Goal: Task Accomplishment & Management: Manage account settings

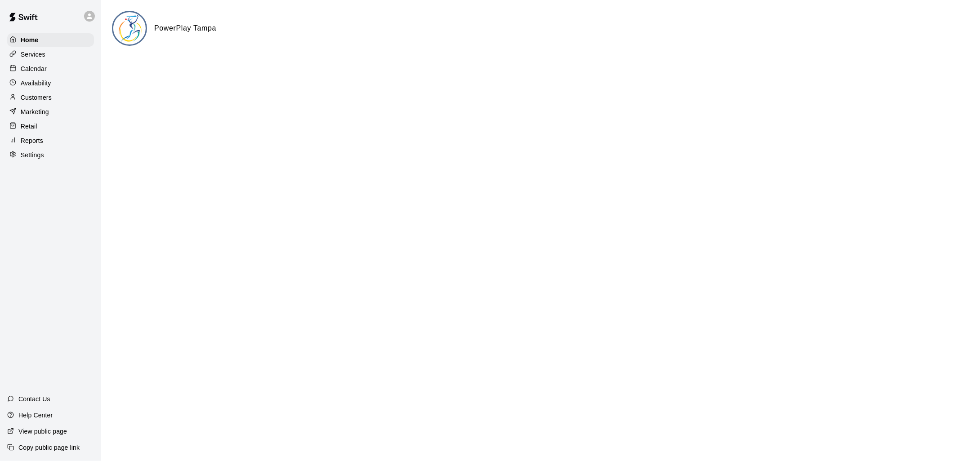
click at [458, 72] on html "Home Services Calendar Availability Customers Marketing Retail Reports Settings…" at bounding box center [477, 36] width 955 height 72
click at [35, 69] on p "Calendar" at bounding box center [34, 68] width 26 height 9
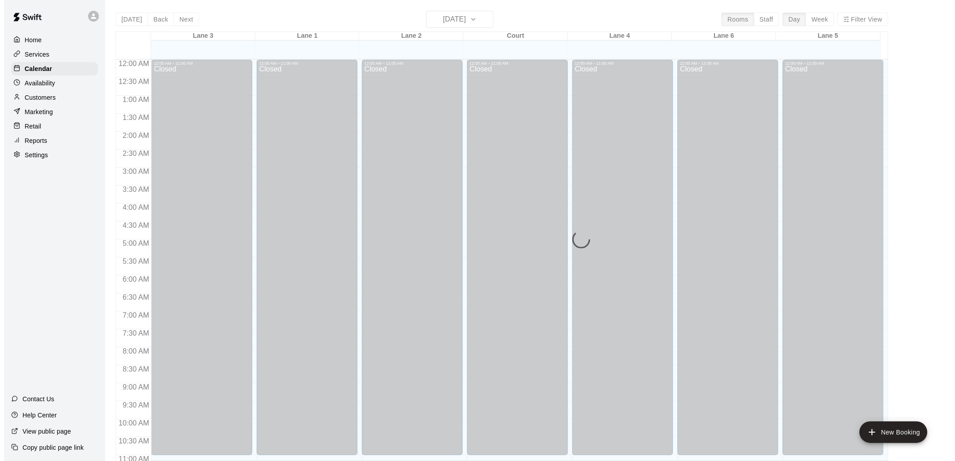
scroll to position [402, 0]
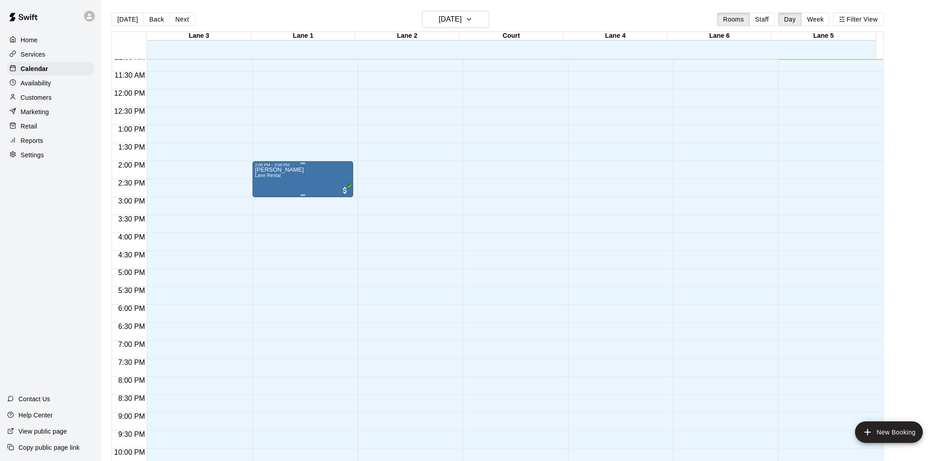
click at [276, 170] on p "[PERSON_NAME]" at bounding box center [279, 170] width 49 height 0
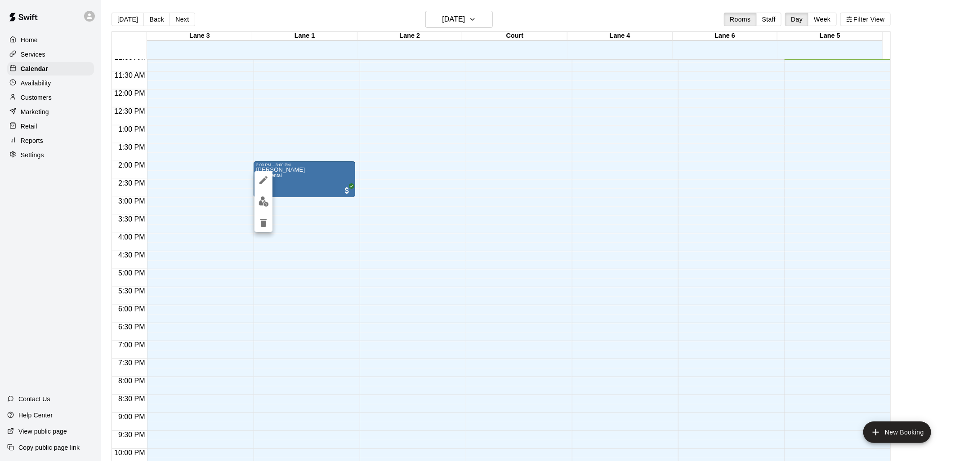
click at [292, 172] on div at bounding box center [477, 230] width 955 height 461
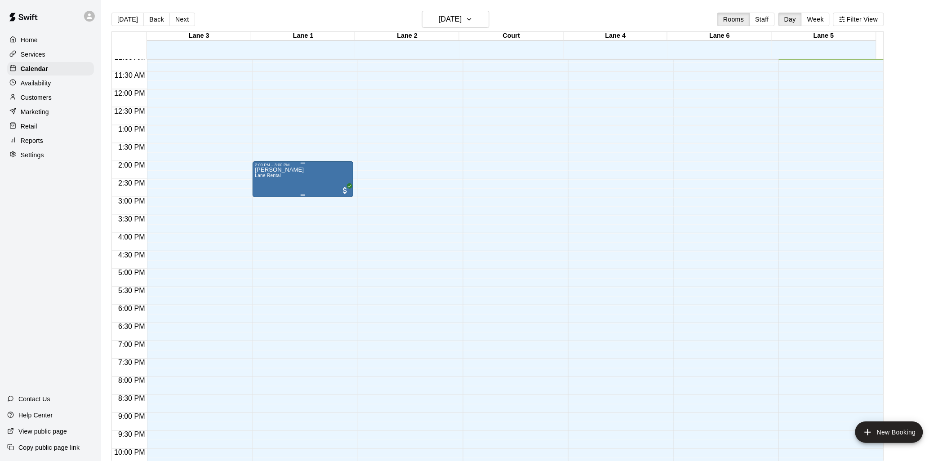
click at [292, 170] on p "[PERSON_NAME]" at bounding box center [279, 170] width 49 height 0
click at [286, 167] on div "2:00 PM – 3:00 PM" at bounding box center [302, 165] width 95 height 4
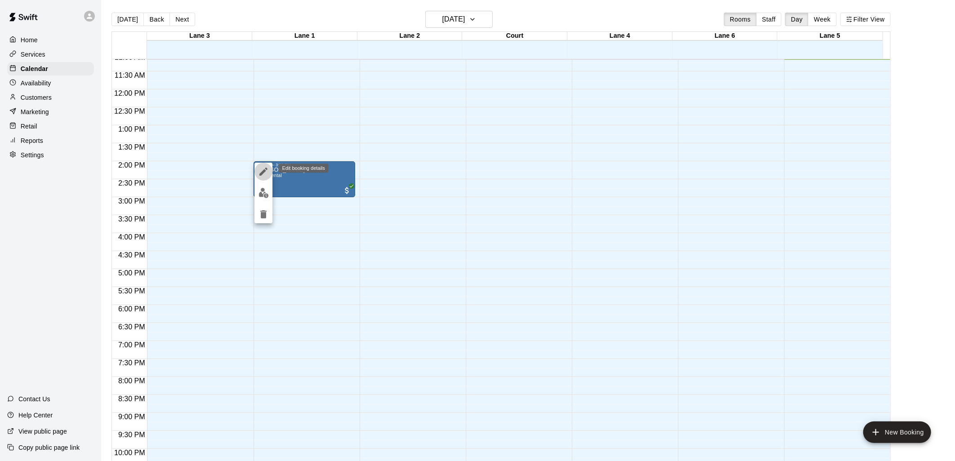
click at [266, 173] on icon "edit" at bounding box center [263, 171] width 11 height 11
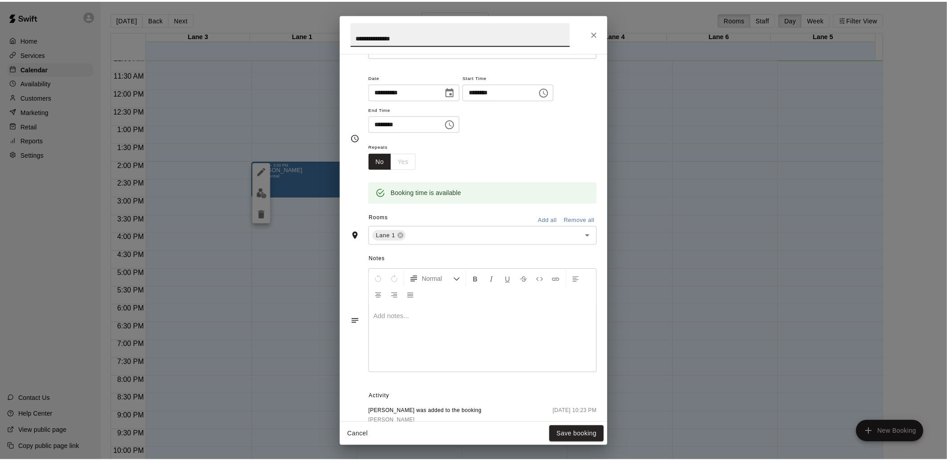
scroll to position [0, 0]
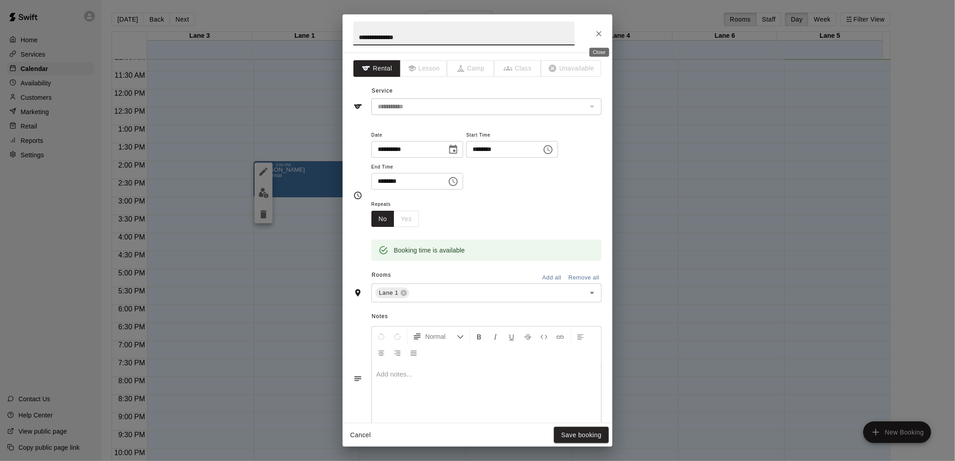
drag, startPoint x: 592, startPoint y: 31, endPoint x: 590, endPoint y: 35, distance: 4.9
click at [592, 31] on button "Close" at bounding box center [599, 34] width 16 height 16
